Goal: Task Accomplishment & Management: Use online tool/utility

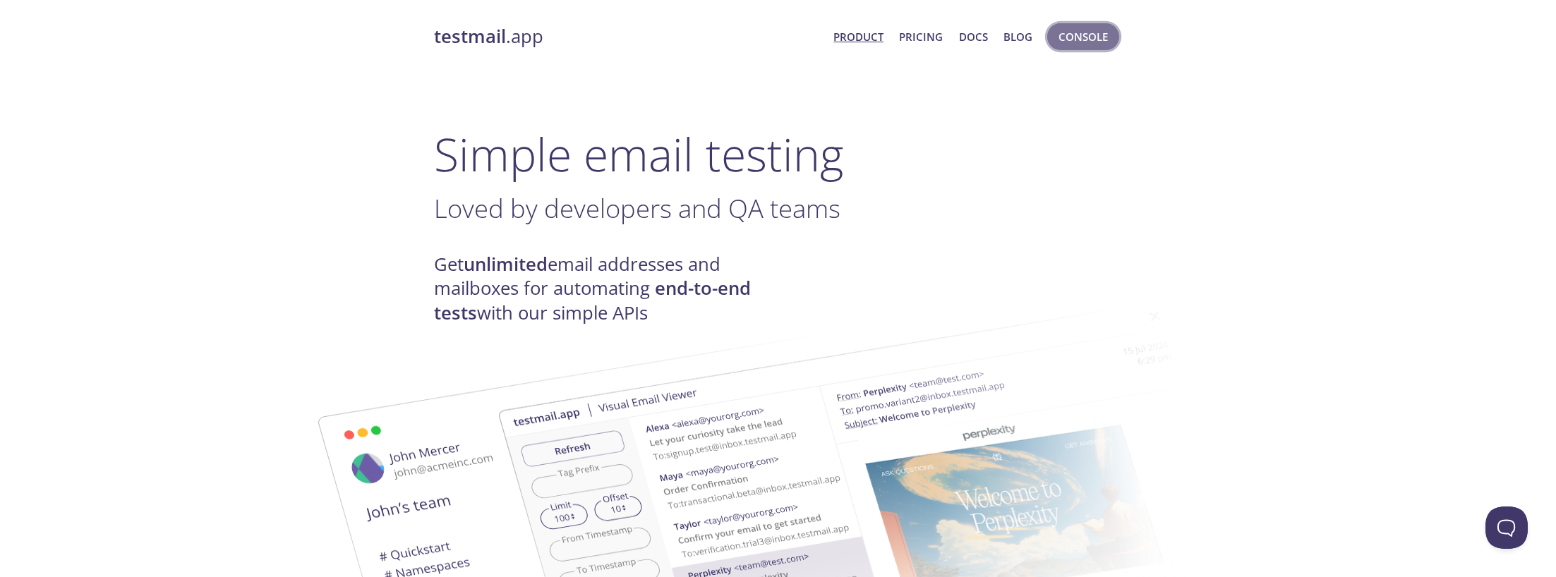
click at [1084, 35] on span "Console" at bounding box center [1082, 37] width 49 height 18
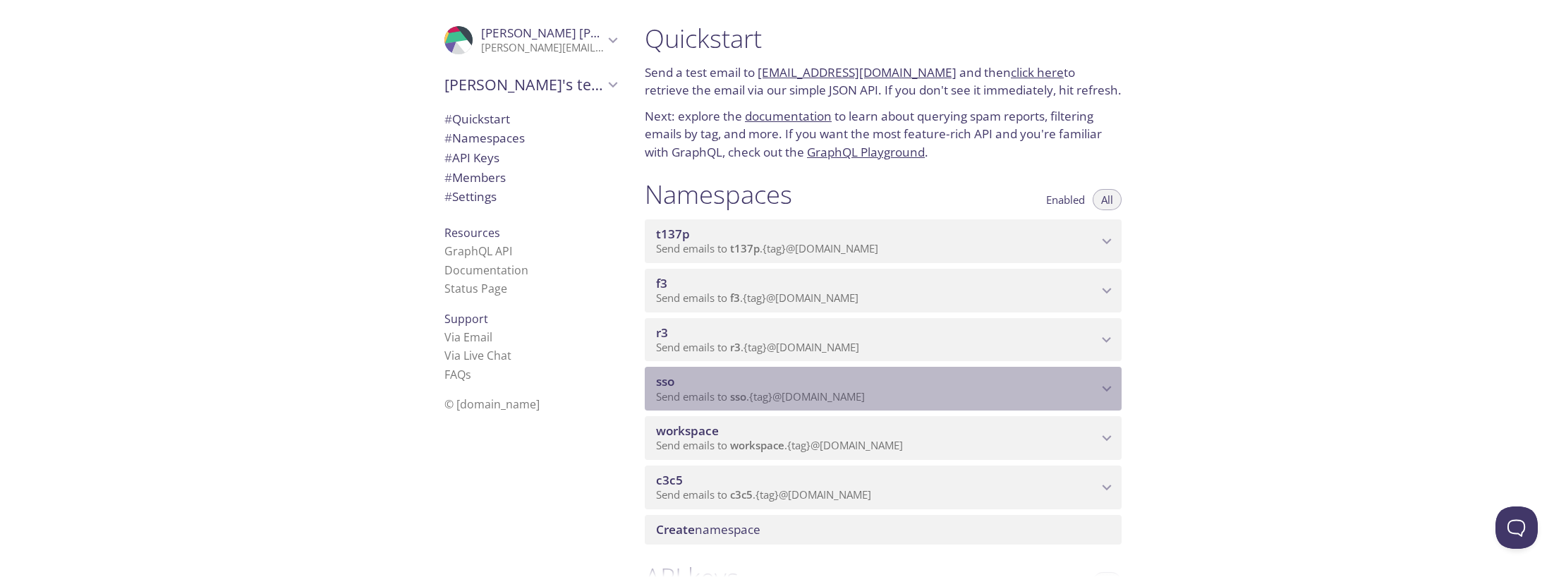
click at [699, 384] on span "sso" at bounding box center [877, 382] width 442 height 16
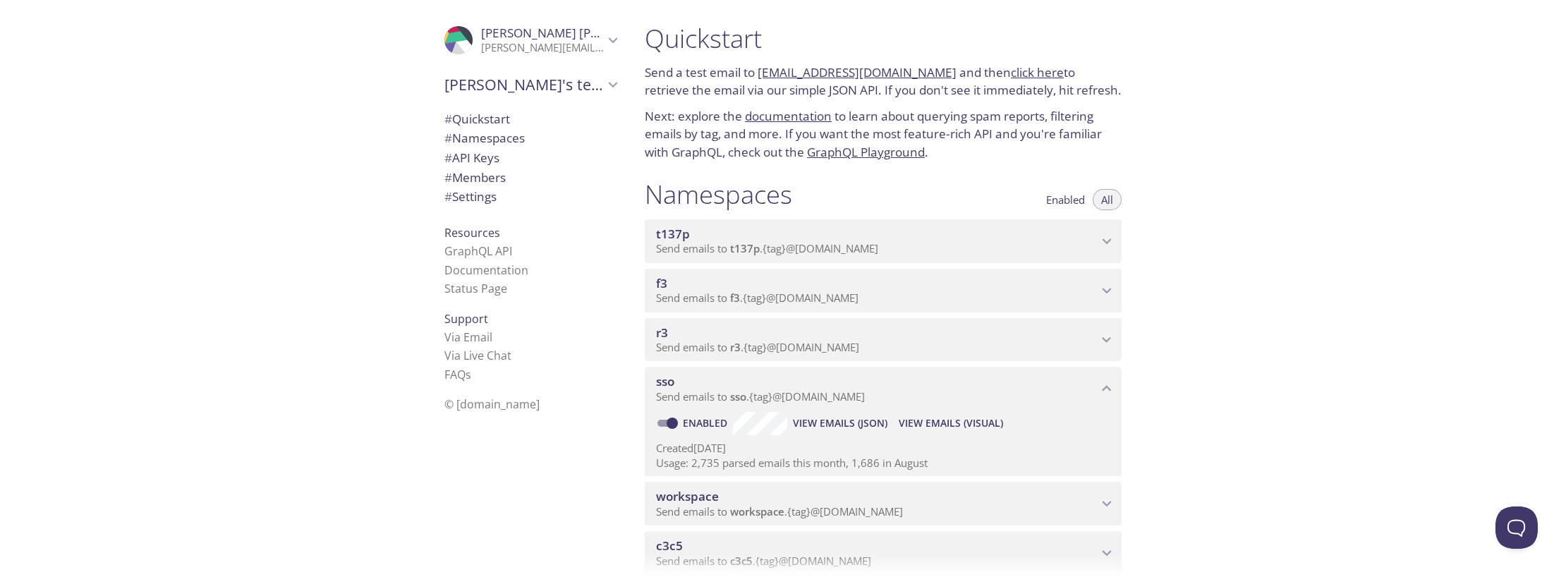
click at [940, 426] on span "View Emails (Visual)" at bounding box center [951, 423] width 104 height 17
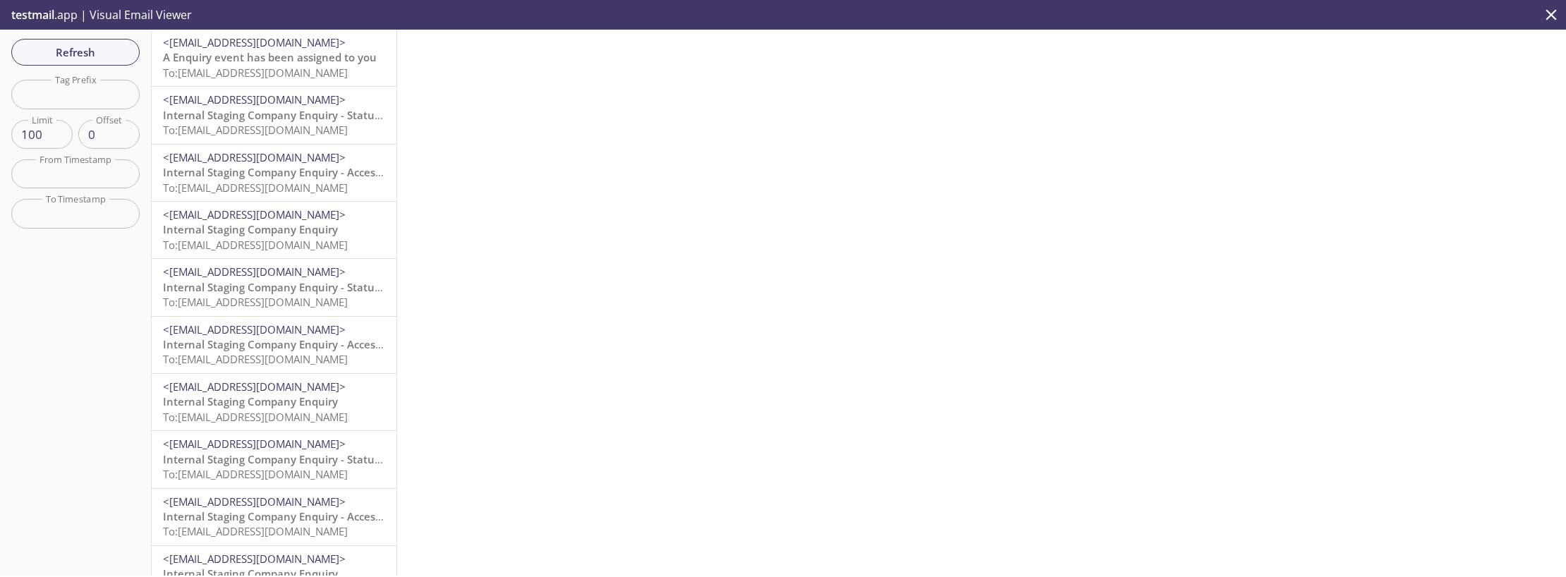
click at [237, 61] on span "A Enquiry event has been assigned to you" at bounding box center [270, 57] width 214 height 14
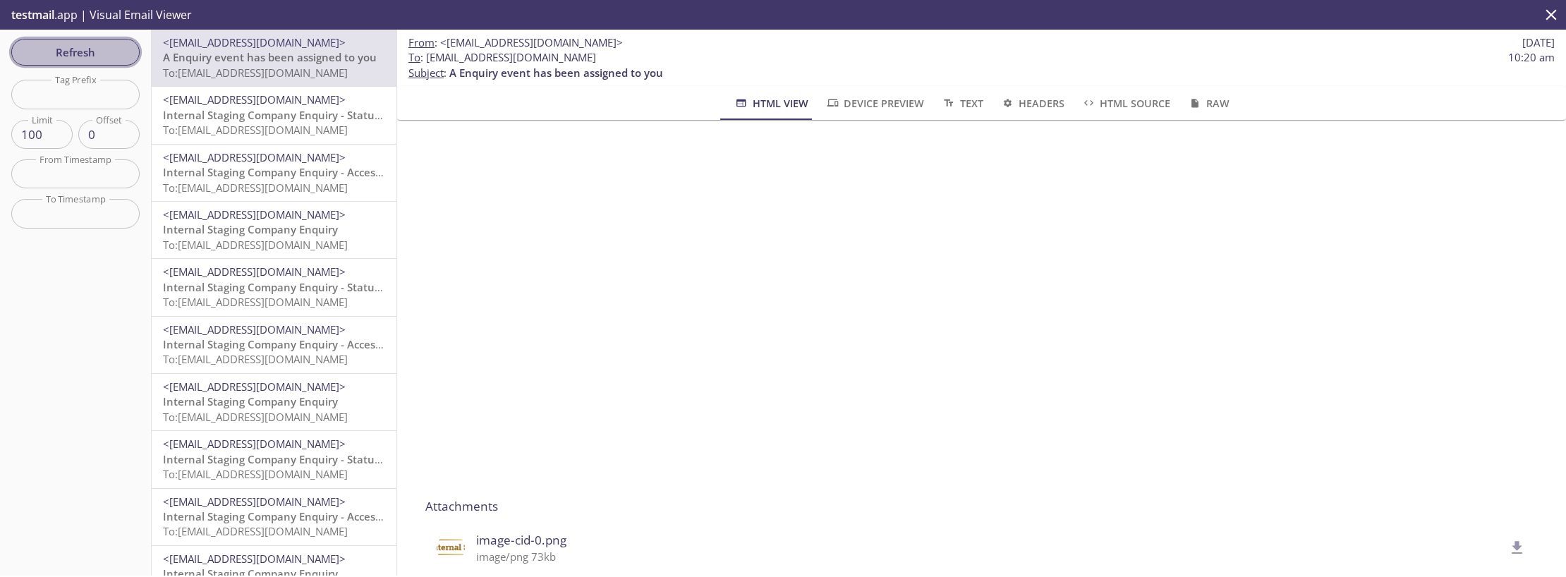
click at [104, 46] on span "Refresh" at bounding box center [76, 52] width 106 height 18
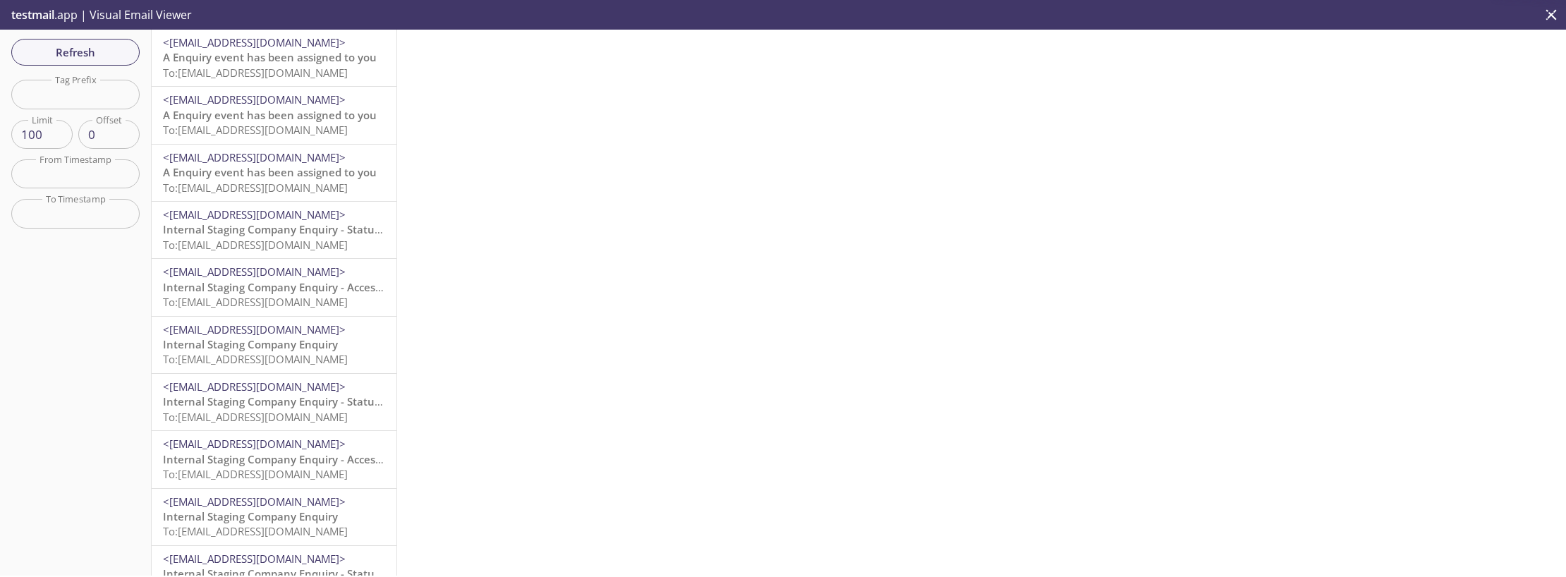
click at [282, 60] on span "A Enquiry event has been assigned to you" at bounding box center [270, 57] width 214 height 14
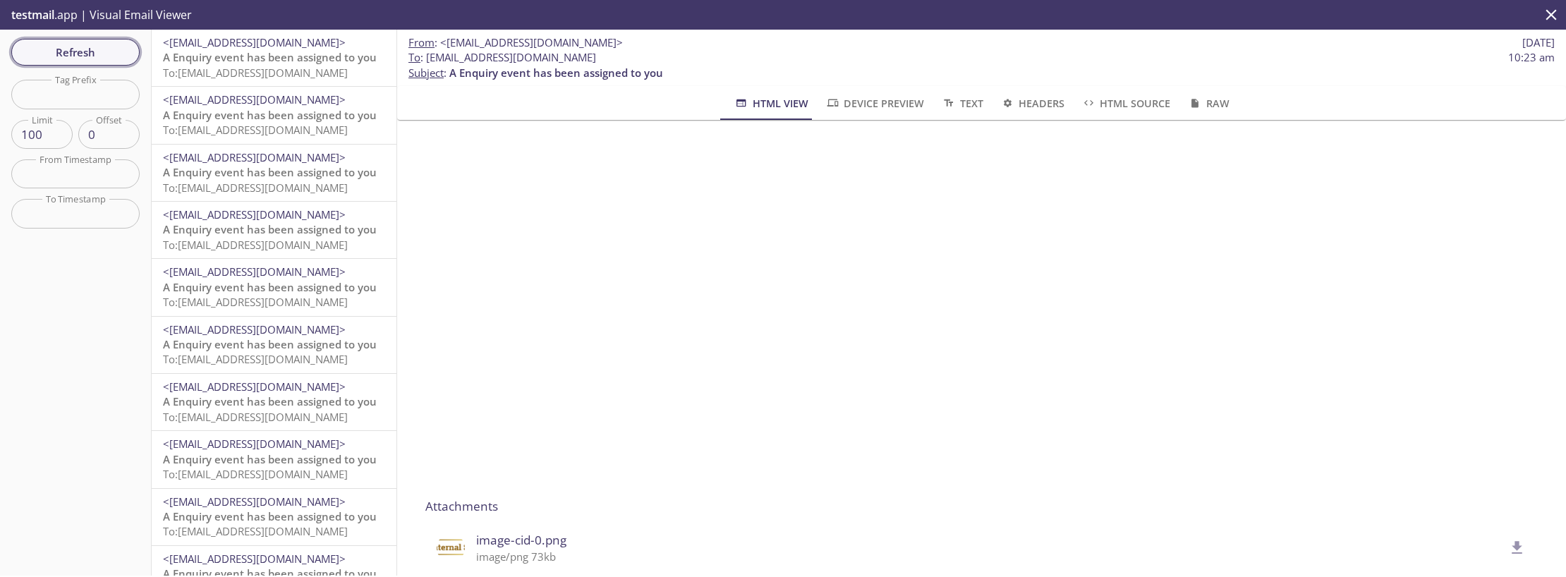
click at [101, 54] on span "Refresh" at bounding box center [76, 52] width 106 height 18
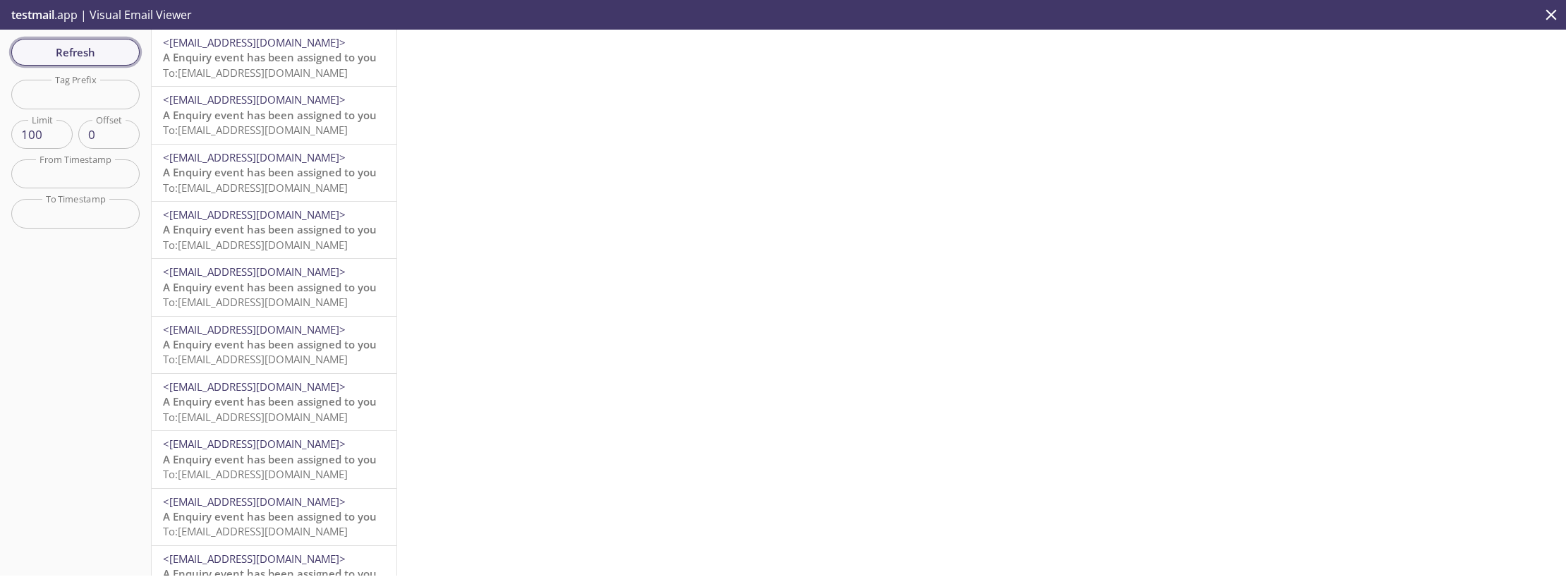
click at [77, 53] on span "Refresh" at bounding box center [76, 52] width 106 height 18
